Goal: Navigation & Orientation: Find specific page/section

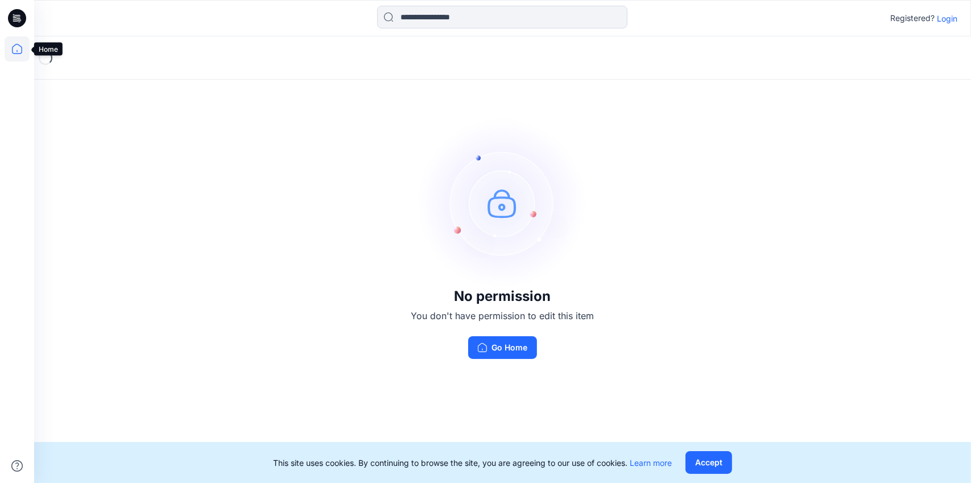
click at [20, 49] on icon at bounding box center [17, 48] width 25 height 25
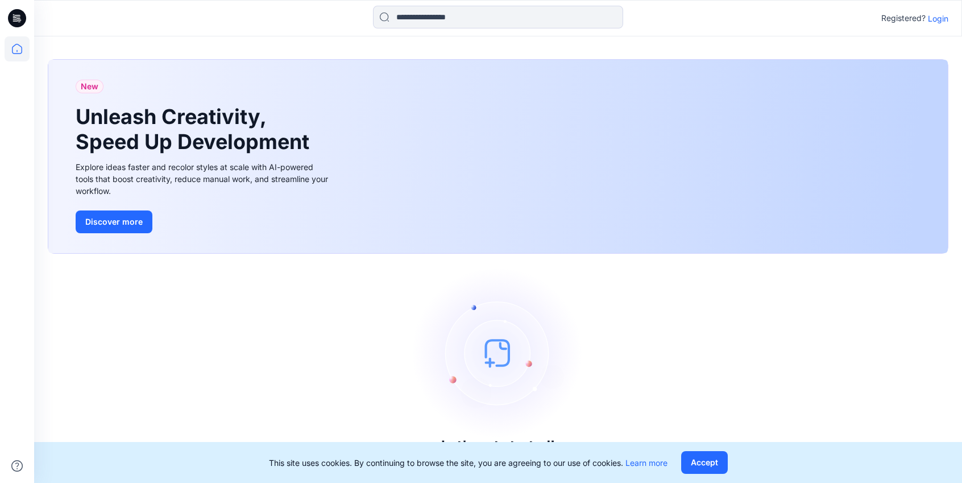
click at [941, 21] on p "Login" at bounding box center [938, 19] width 20 height 12
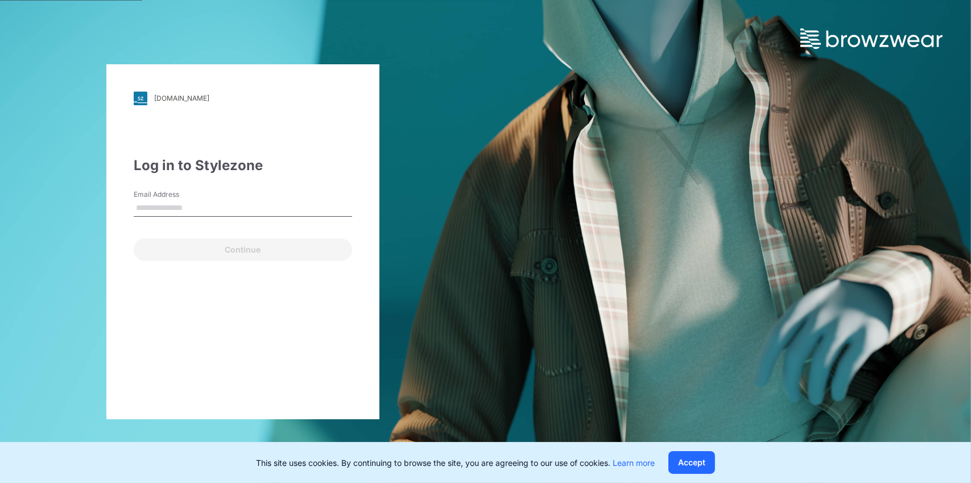
click at [163, 205] on input "Email Address" at bounding box center [243, 208] width 218 height 17
type input "**********"
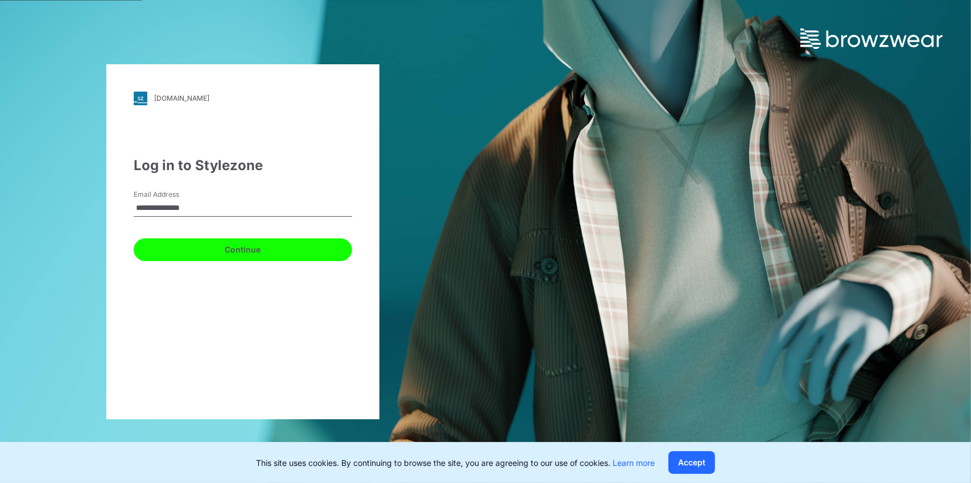
click at [197, 250] on button "Continue" at bounding box center [243, 249] width 218 height 23
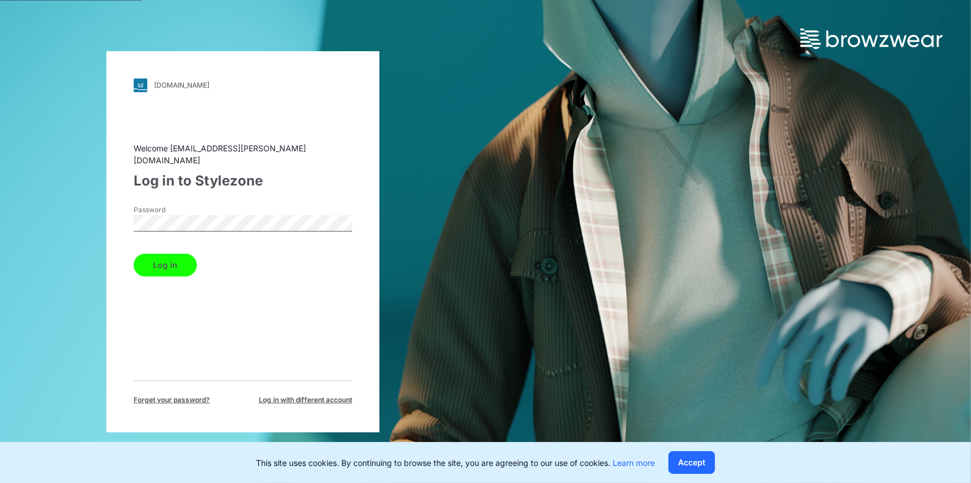
click at [176, 262] on button "Log in" at bounding box center [165, 265] width 63 height 23
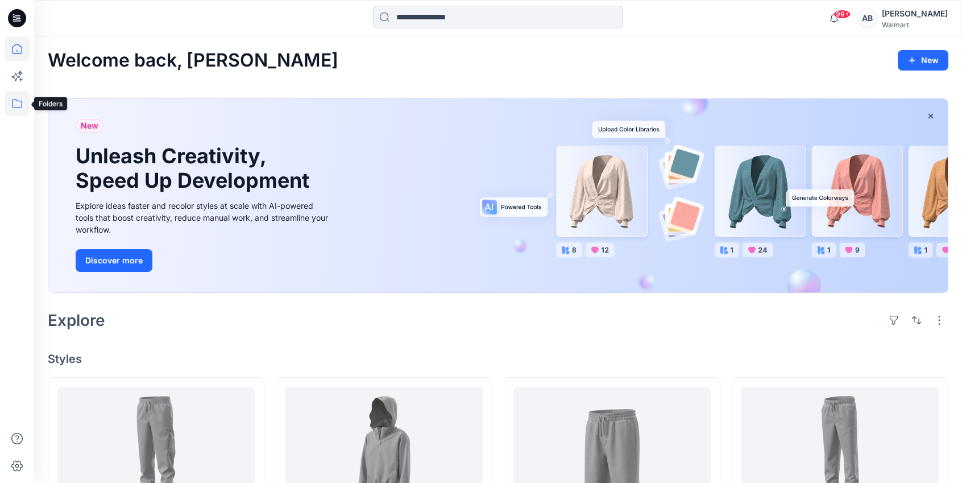
click at [16, 107] on icon at bounding box center [17, 103] width 25 height 25
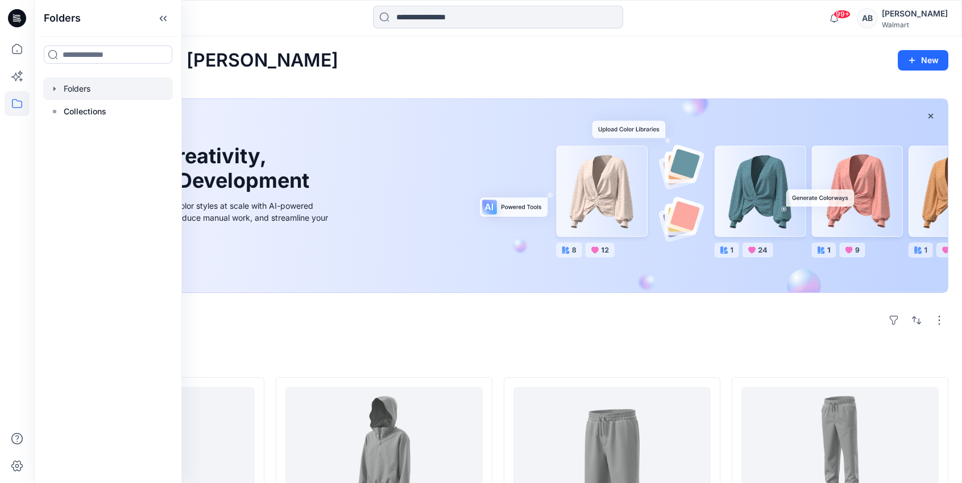
click at [96, 89] on div at bounding box center [108, 88] width 130 height 23
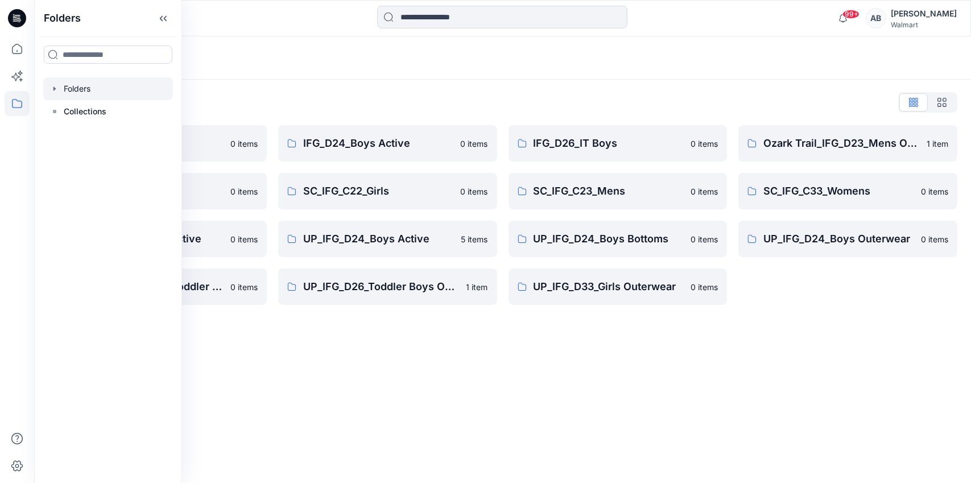
click at [661, 354] on div "Folders Folders List IFG_D23_Mens Active 0 items SC_IFG_C22_Boys 0 items UP_IFG…" at bounding box center [502, 259] width 937 height 446
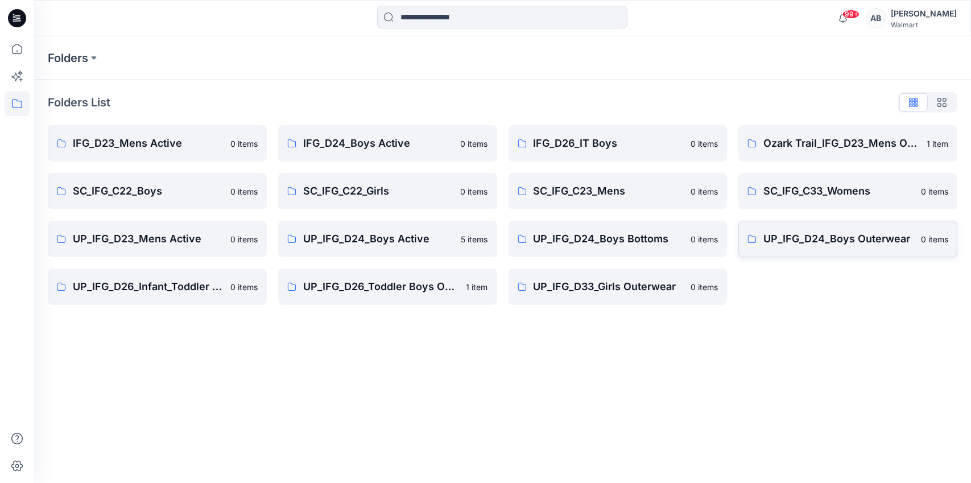
click at [857, 235] on p "UP_IFG_D24_Boys Outerwear" at bounding box center [838, 239] width 151 height 16
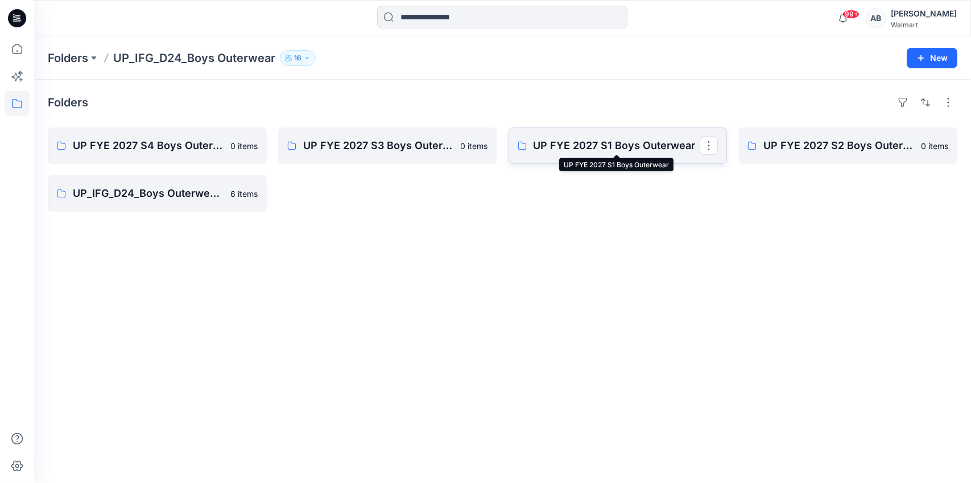
click at [611, 148] on p "UP FYE 2027 S1 Boys Outerwear" at bounding box center [616, 146] width 167 height 16
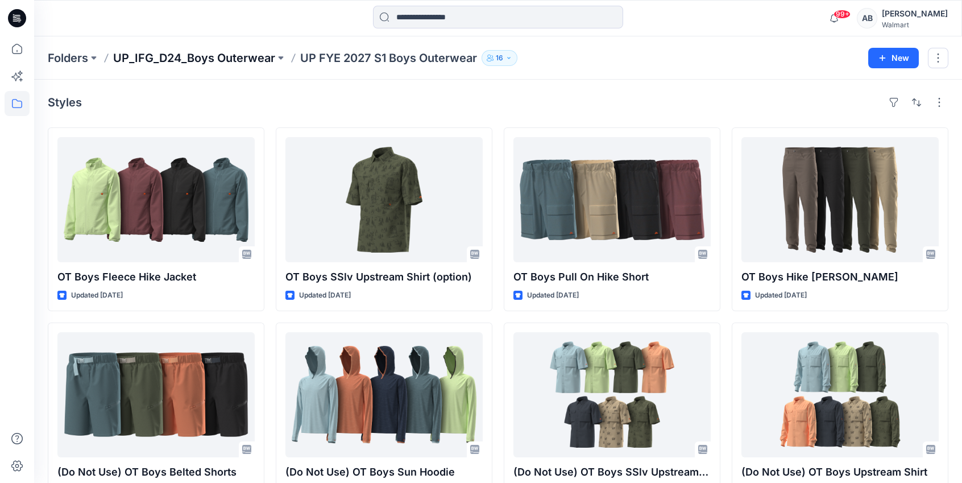
click at [151, 57] on p "UP_IFG_D24_Boys Outerwear" at bounding box center [194, 58] width 162 height 16
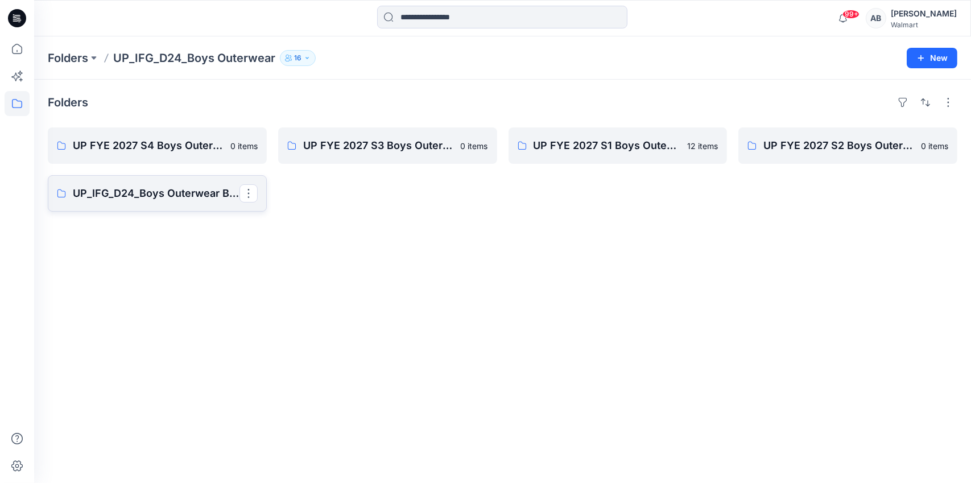
click at [151, 194] on p "UP_IFG_D24_Boys Outerwear Board" at bounding box center [156, 193] width 167 height 16
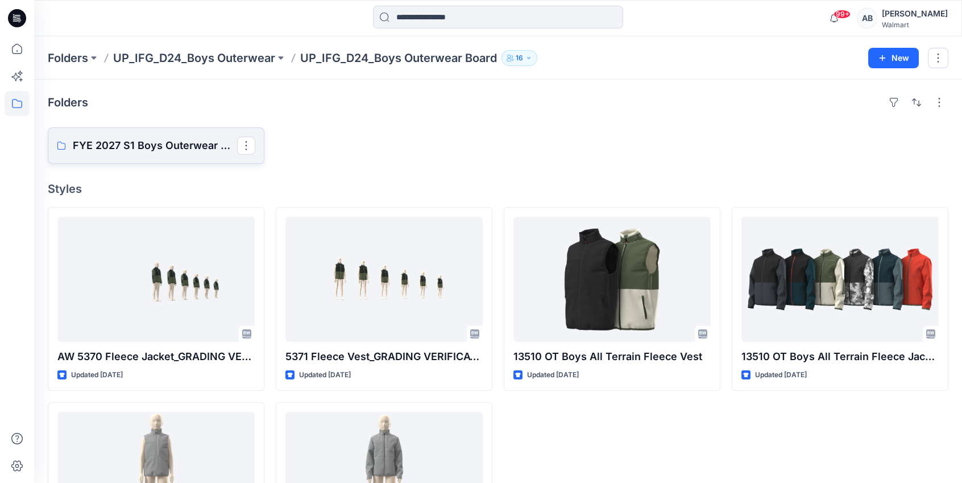
click at [123, 142] on p "FYE 2027 S1 Boys Outerwear Grade/Jump size review - ASTM grades" at bounding box center [155, 146] width 164 height 16
